Goal: Information Seeking & Learning: Learn about a topic

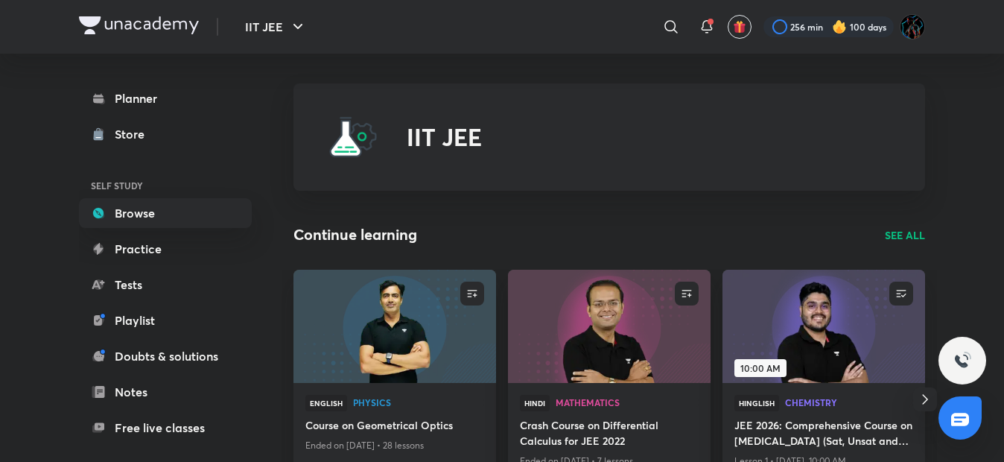
click at [159, 20] on img at bounding box center [139, 25] width 120 height 18
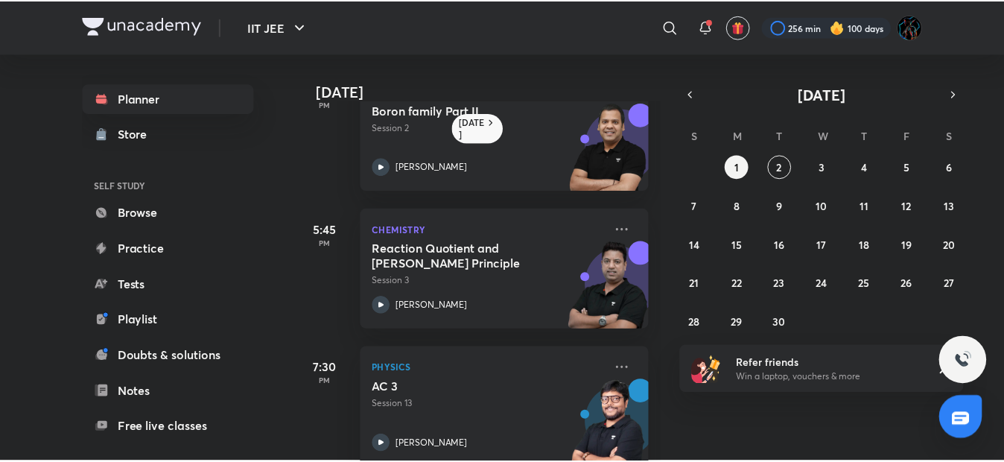
scroll to position [466, 0]
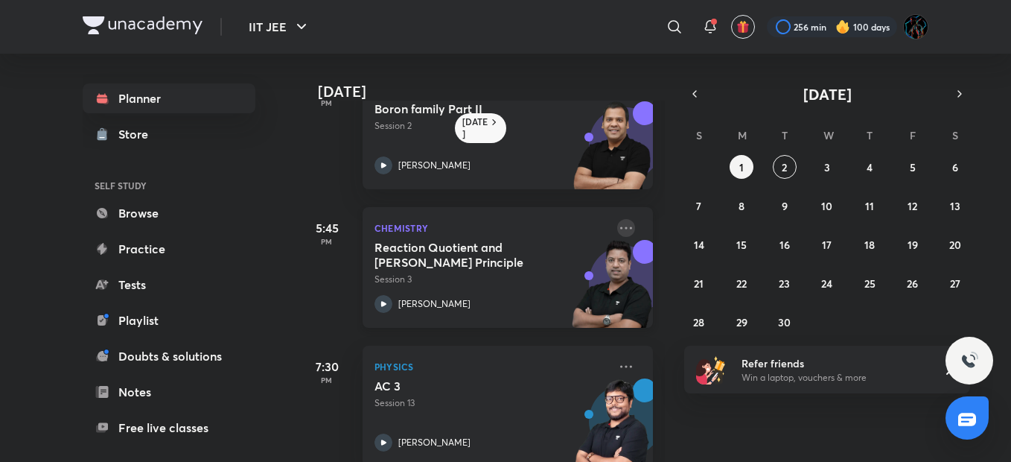
click at [617, 229] on icon at bounding box center [626, 228] width 18 height 18
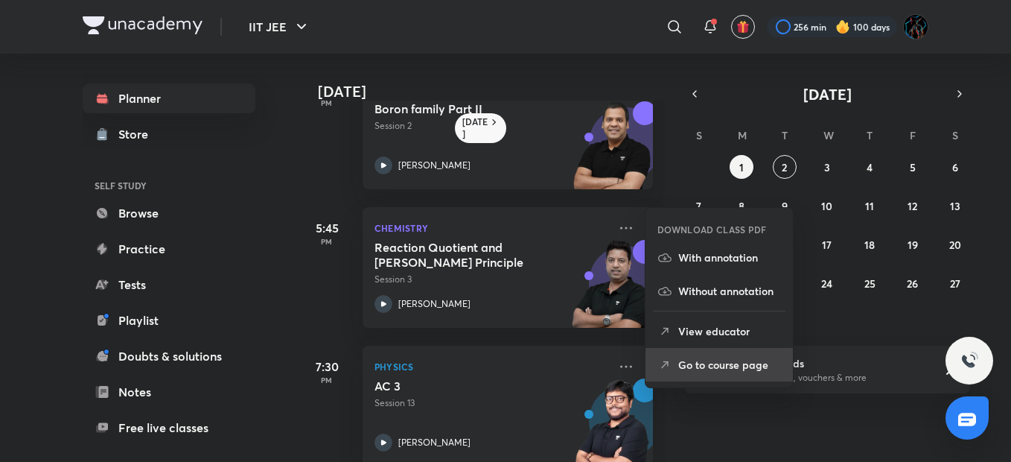
click at [722, 359] on p "Go to course page" at bounding box center [729, 365] width 103 height 16
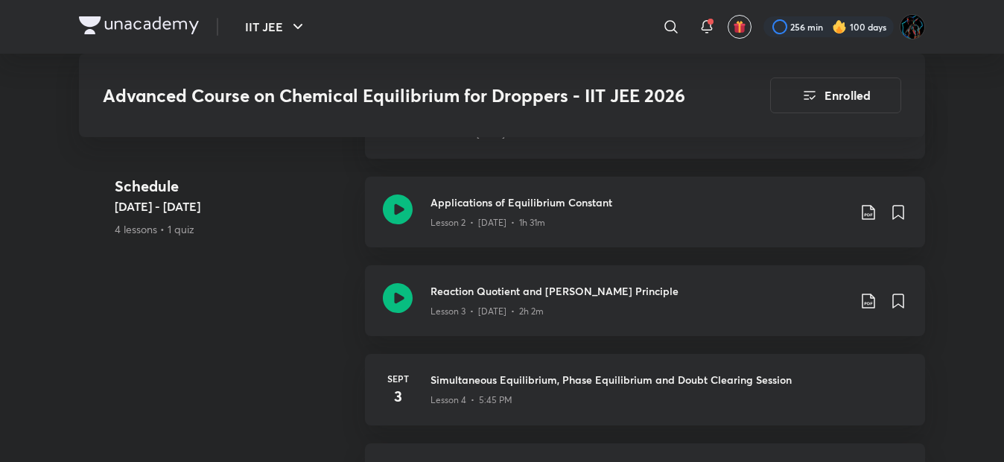
scroll to position [879, 0]
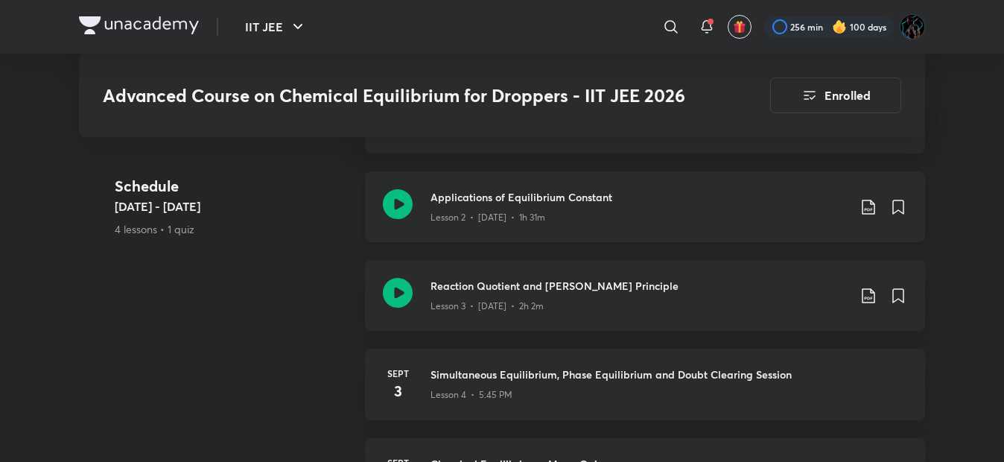
click at [864, 208] on icon at bounding box center [868, 207] width 18 height 18
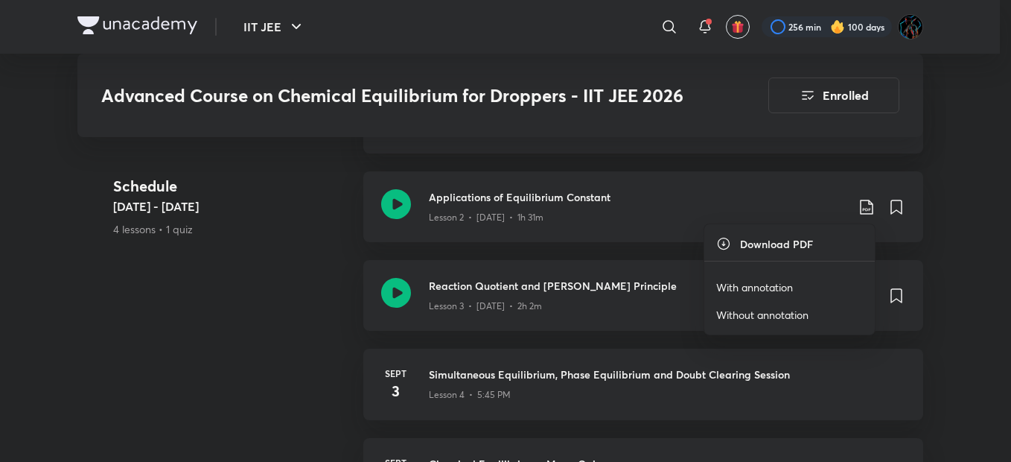
click at [298, 257] on div at bounding box center [505, 231] width 1011 height 462
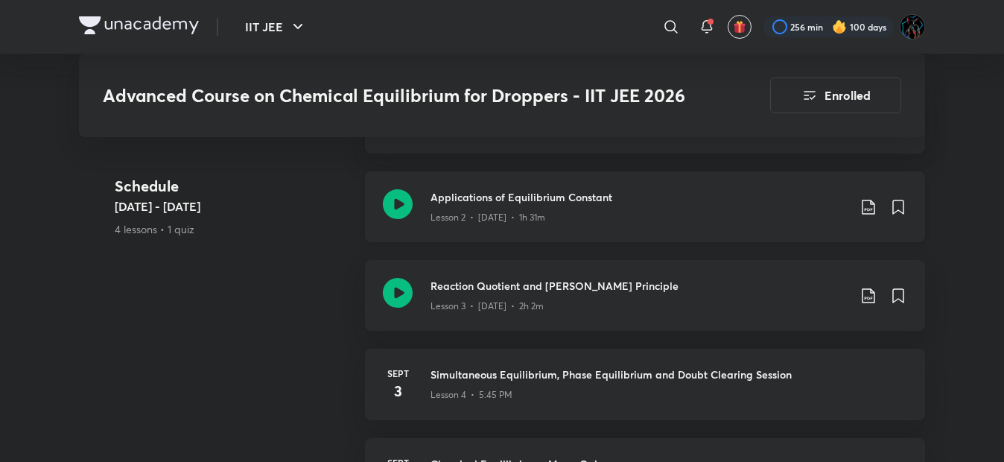
click at [510, 198] on h3 "Applications of Equilibrium Constant" at bounding box center [638, 197] width 417 height 16
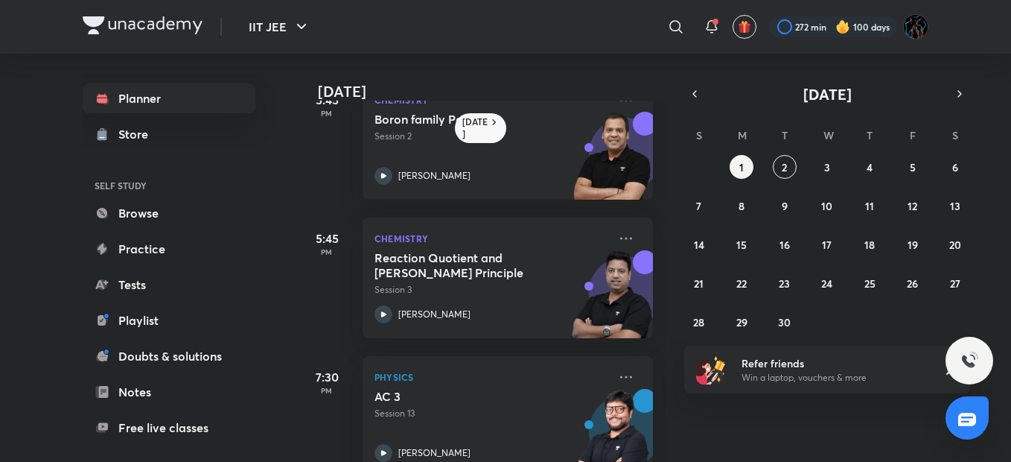
scroll to position [494, 0]
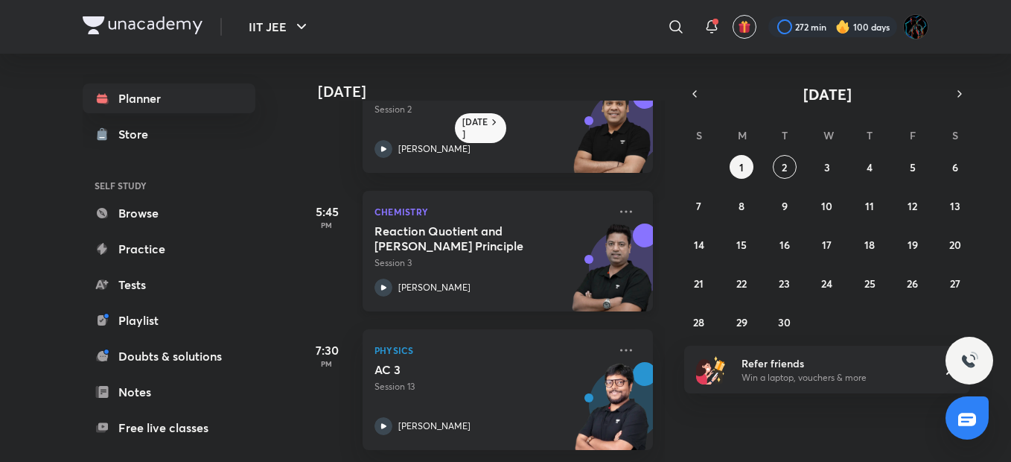
click at [474, 235] on h5 "Reaction Quotient and [PERSON_NAME] Principle" at bounding box center [466, 238] width 185 height 30
